Goal: Use online tool/utility: Utilize a website feature to perform a specific function

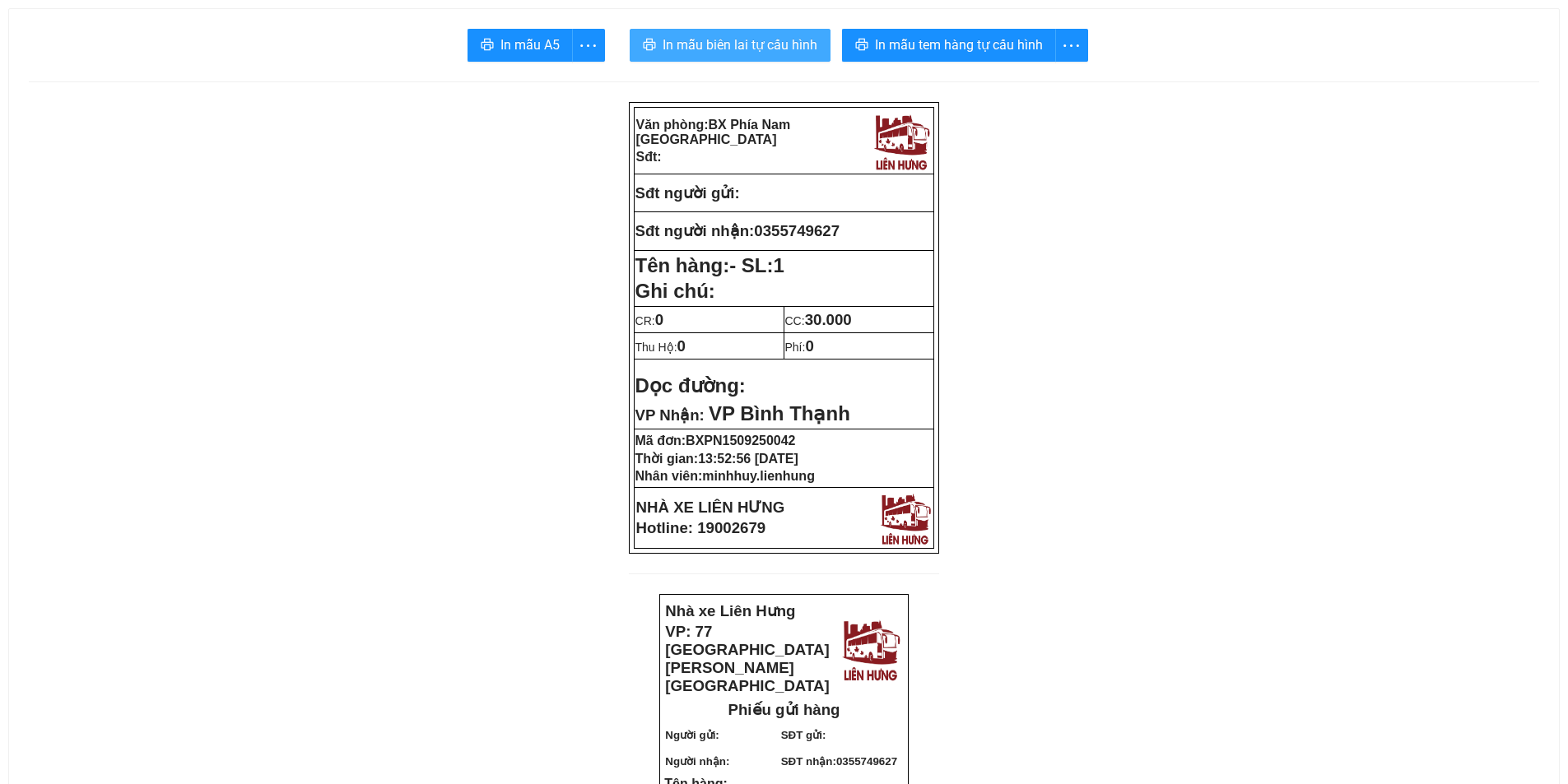
click at [742, 48] on span "In mẫu biên lai tự cấu hình" at bounding box center [741, 45] width 155 height 21
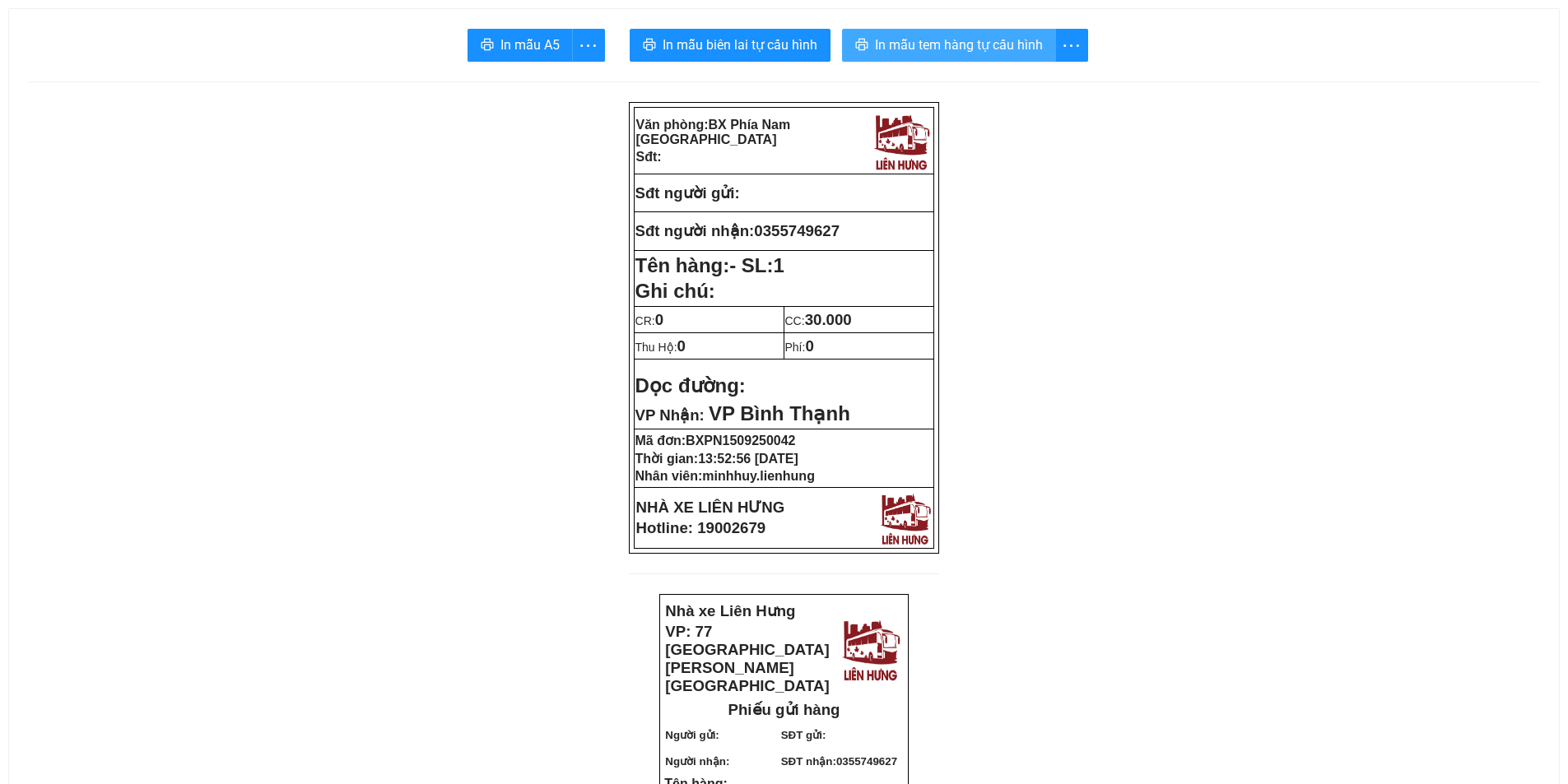
click at [948, 46] on span "In mẫu tem hàng tự cấu hình" at bounding box center [959, 45] width 168 height 21
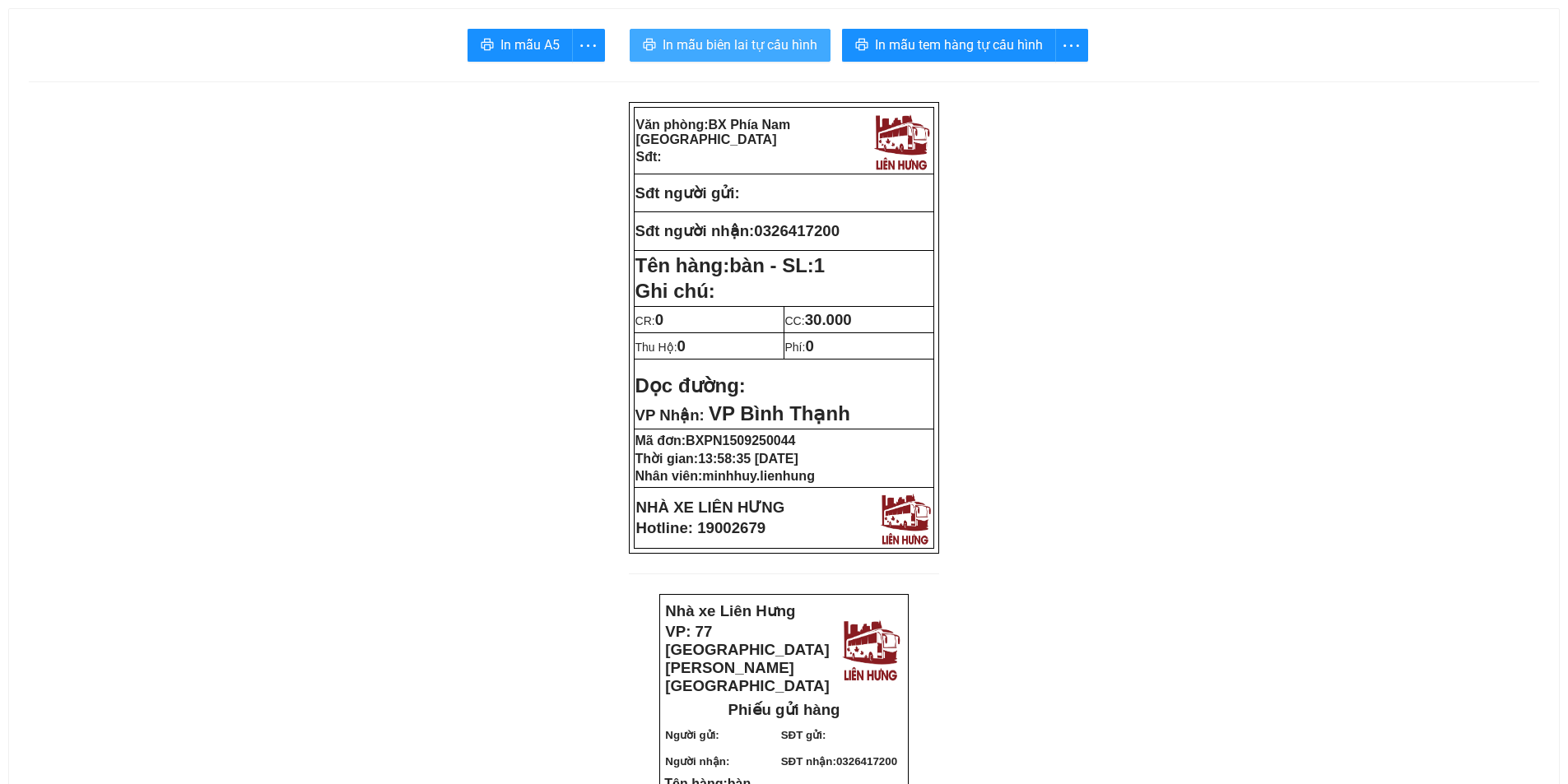
click at [758, 48] on span "In mẫu biên lai tự cấu hình" at bounding box center [741, 45] width 155 height 21
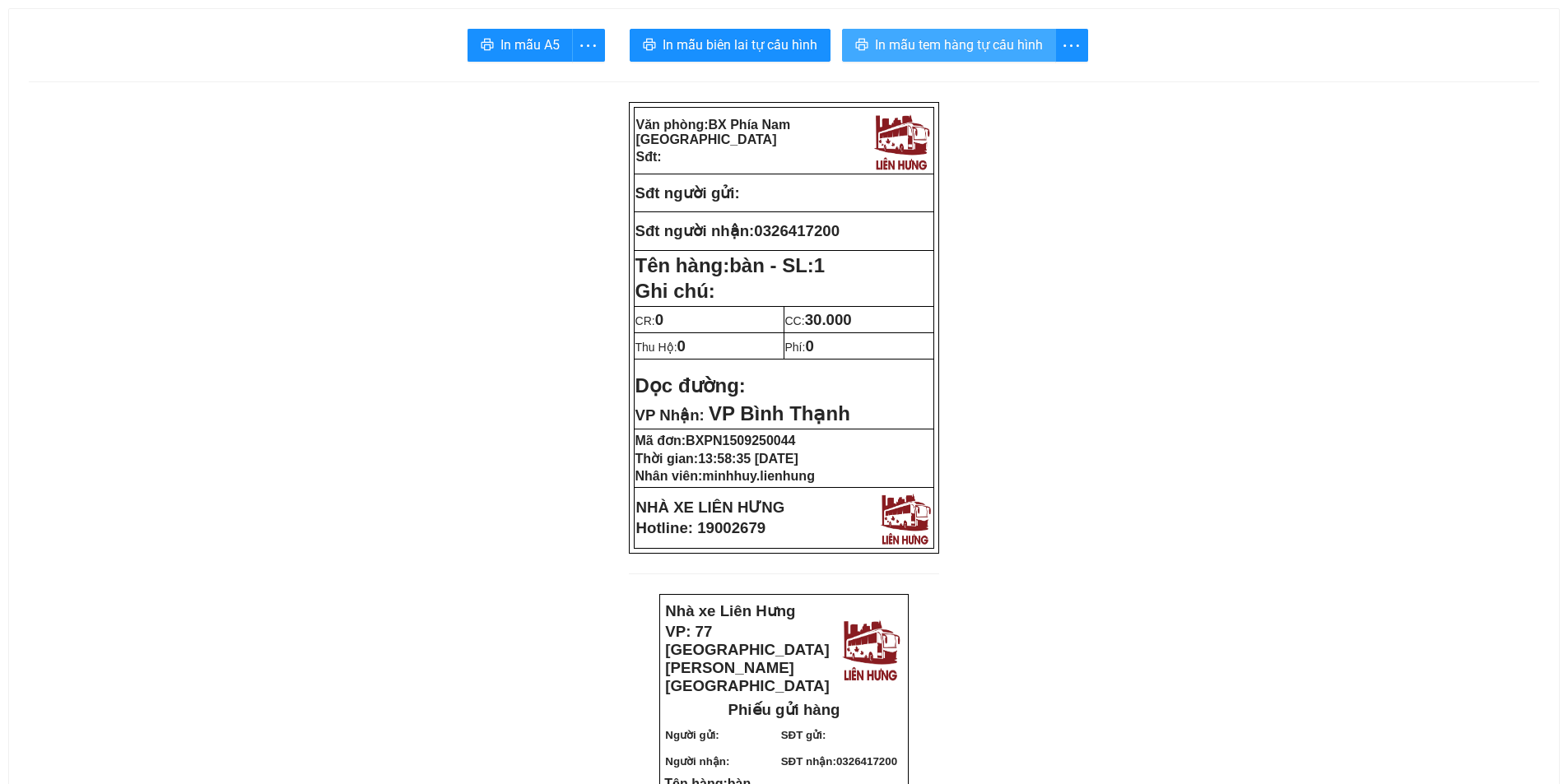
click at [934, 49] on span "In mẫu tem hàng tự cấu hình" at bounding box center [959, 45] width 168 height 21
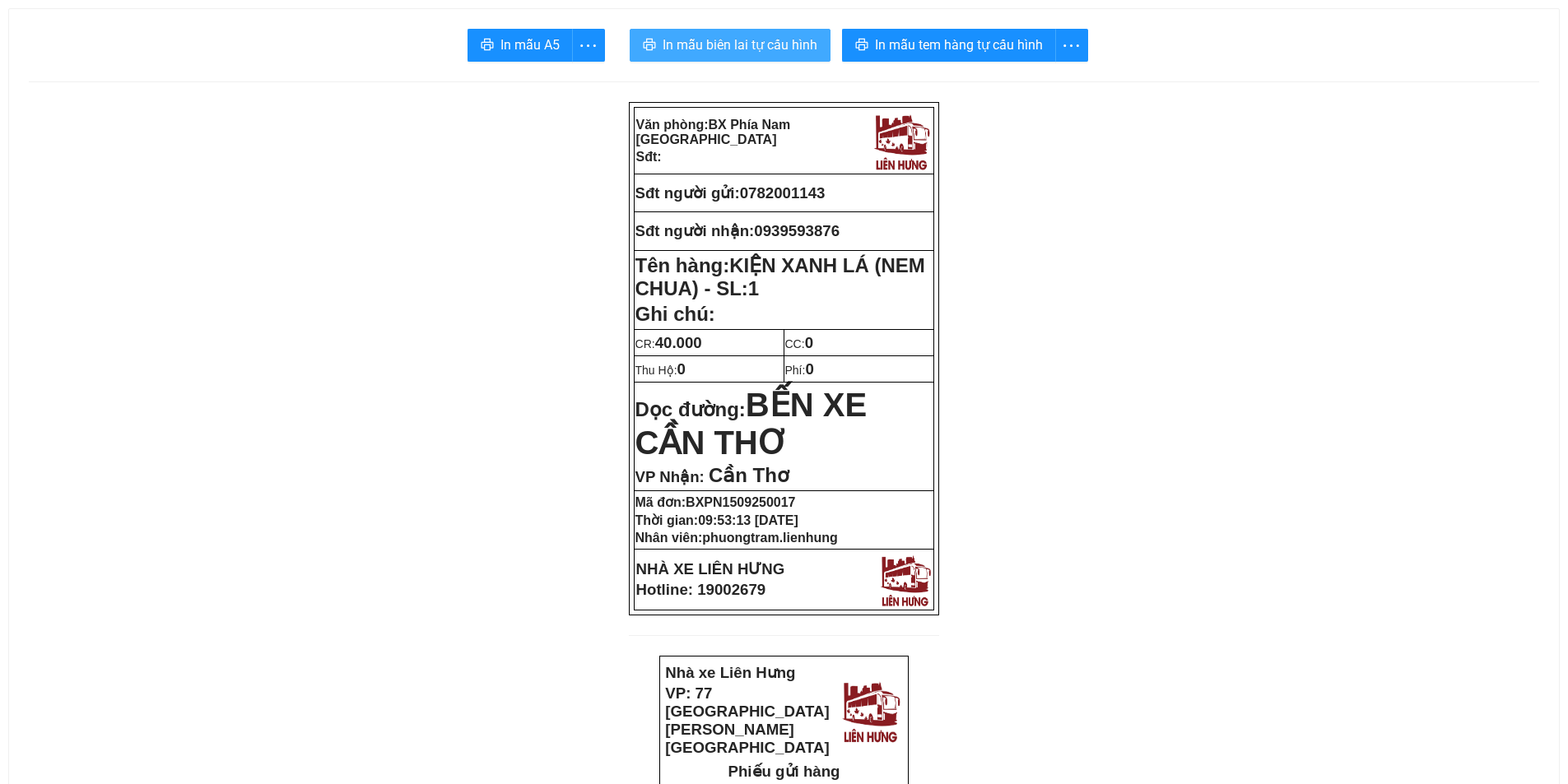
click at [702, 42] on span "In mẫu biên lai tự cấu hình" at bounding box center [741, 45] width 155 height 21
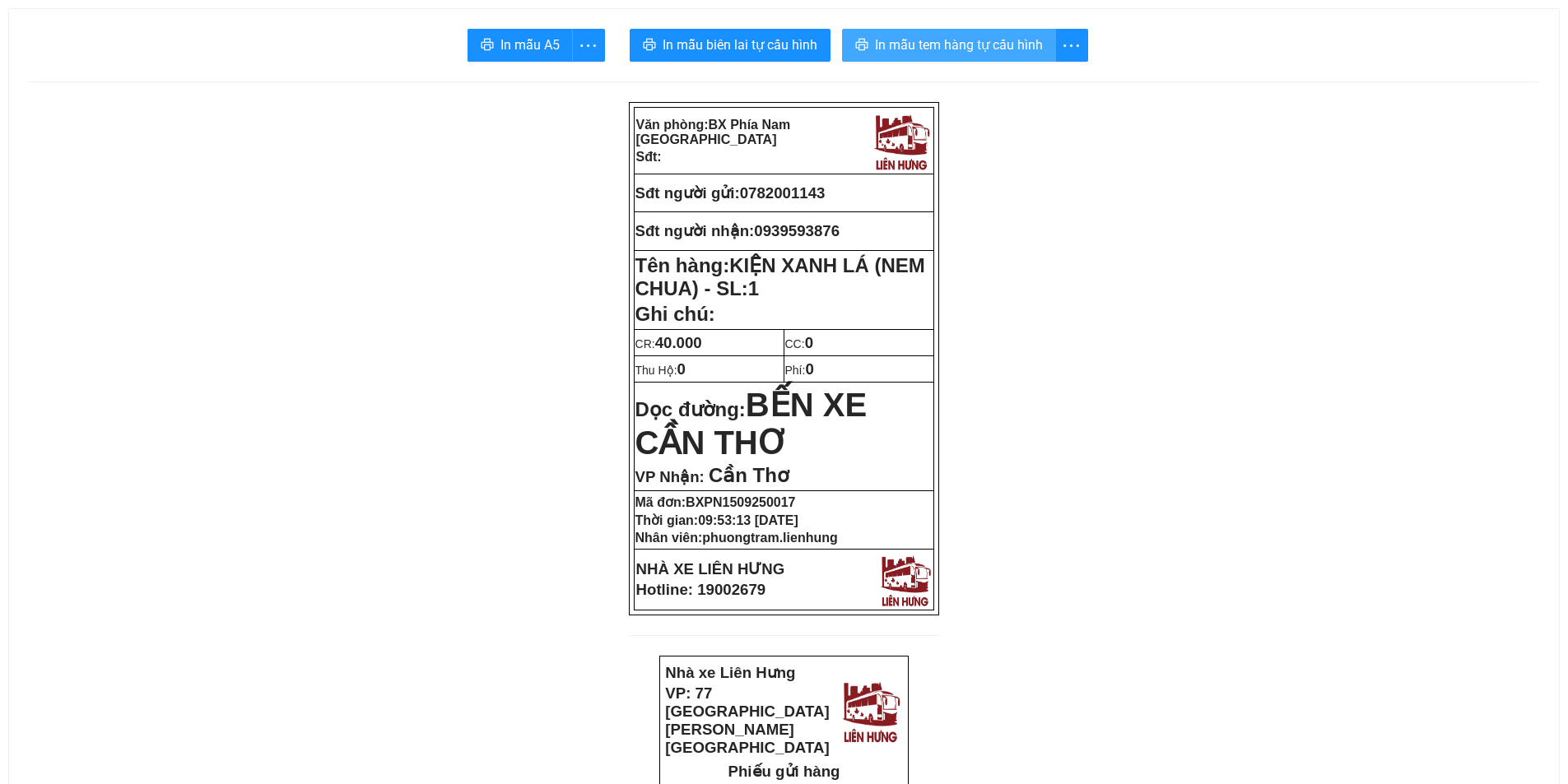
click at [992, 29] on button "In mẫu tem hàng tự cấu hình" at bounding box center [949, 46] width 214 height 33
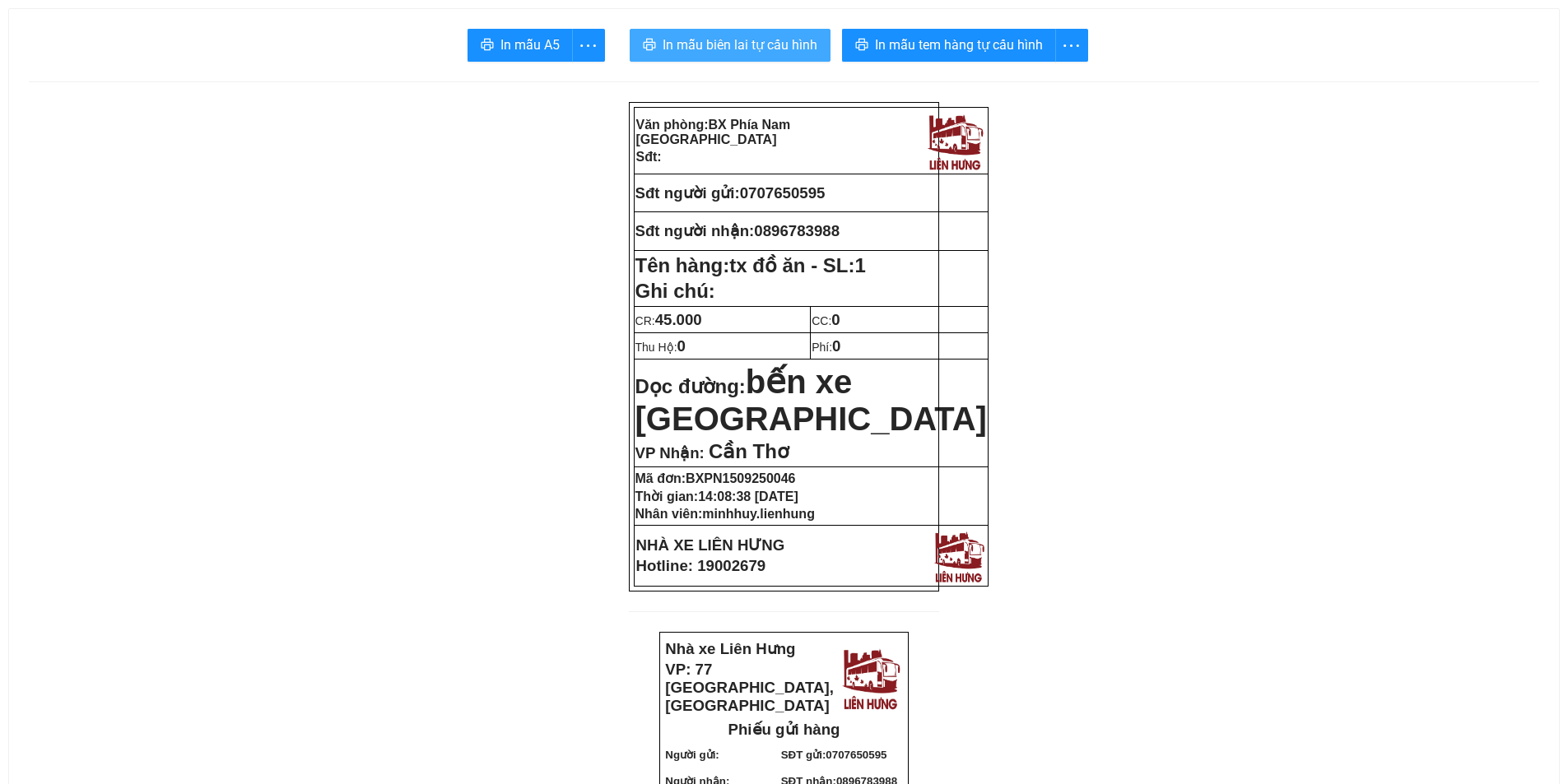
click at [766, 45] on span "In mẫu biên lai tự cấu hình" at bounding box center [741, 45] width 155 height 21
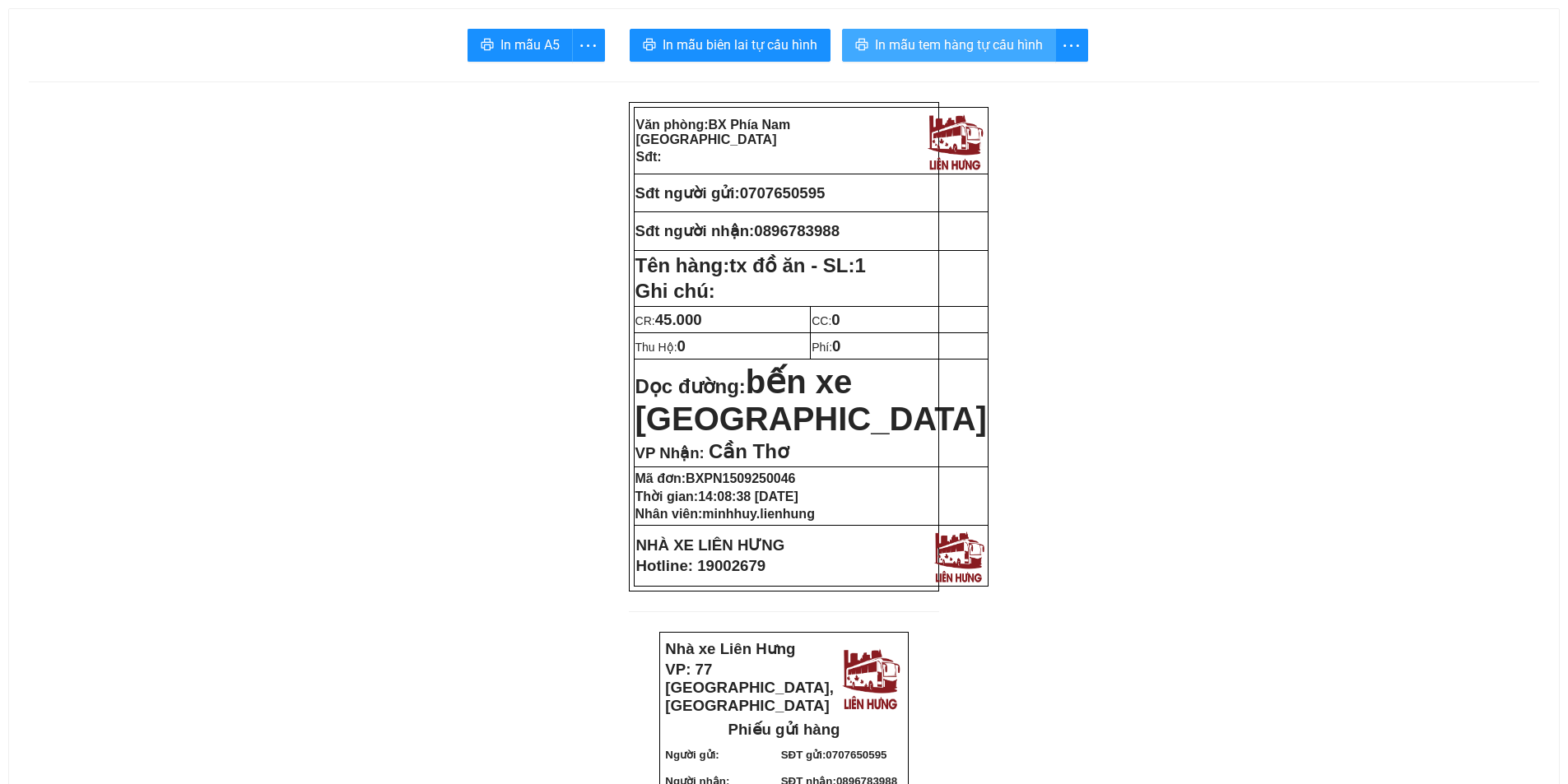
click at [971, 39] on span "In mẫu tem hàng tự cấu hình" at bounding box center [959, 45] width 168 height 21
